Goal: Go to known website: Go to known website

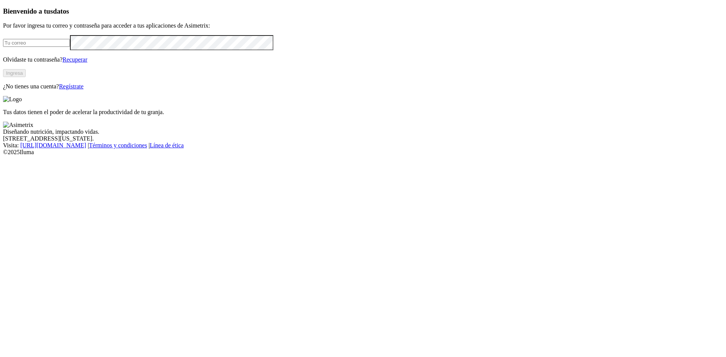
type input "GRANJASANMIGUEL@OPAV.CO"
click at [26, 77] on button "Ingresa" at bounding box center [14, 73] width 23 height 8
